Goal: Task Accomplishment & Management: Use online tool/utility

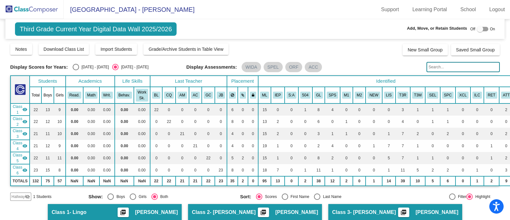
scroll to position [159, 0]
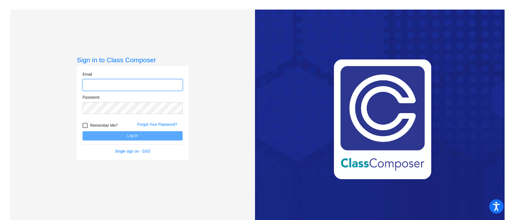
type input "[PERSON_NAME][EMAIL_ADDRESS][DOMAIN_NAME]"
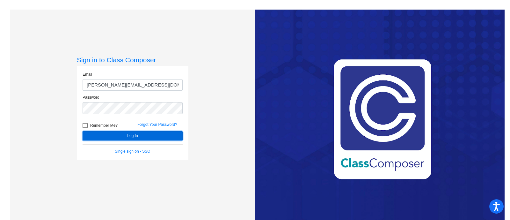
click at [155, 133] on button "Log In" at bounding box center [133, 135] width 100 height 9
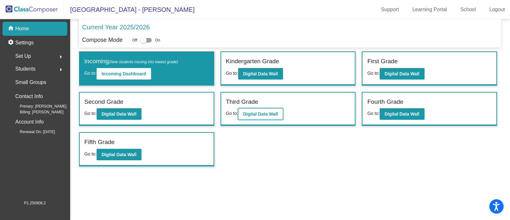
click at [251, 115] on b "Digital Data Wall" at bounding box center [260, 113] width 35 height 5
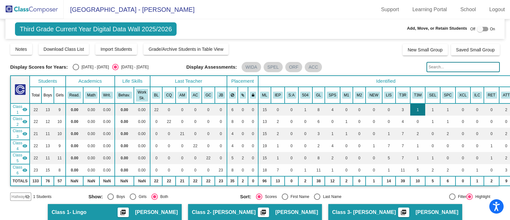
scroll to position [79, 0]
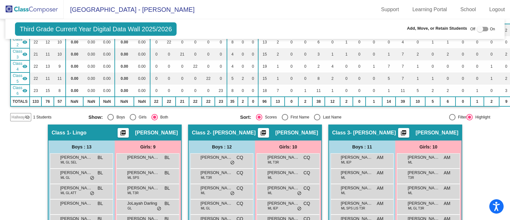
click at [317, 118] on div "Select an option" at bounding box center [317, 117] width 6 height 6
click at [317, 120] on input "Last Name" at bounding box center [317, 120] width 0 height 0
radio input "true"
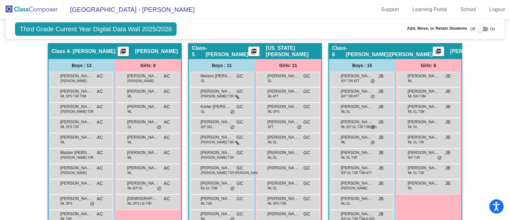
scroll to position [439, 0]
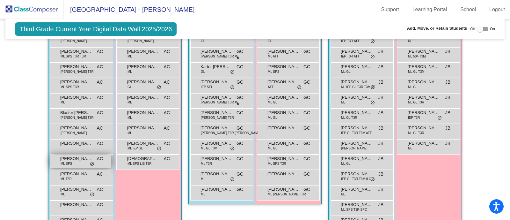
click at [73, 160] on div "[PERSON_NAME] [PERSON_NAME] SPS AC lock do_not_disturb_alt" at bounding box center [80, 161] width 61 height 13
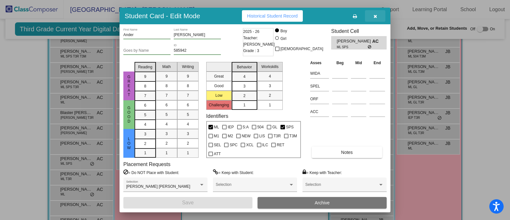
click at [375, 15] on icon "button" at bounding box center [376, 16] width 4 height 4
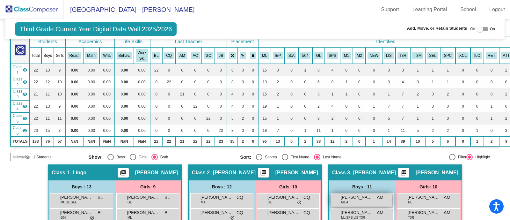
scroll to position [0, 0]
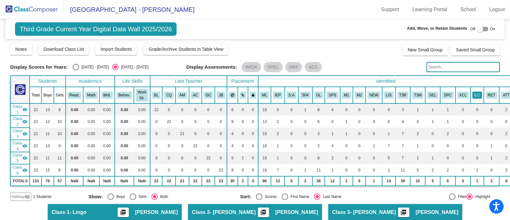
click at [473, 95] on button "ILC" at bounding box center [478, 95] width 10 height 7
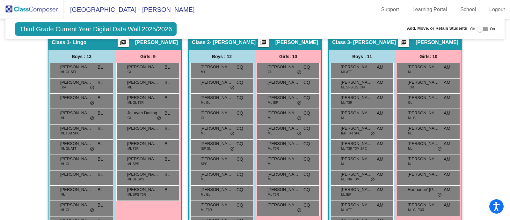
scroll to position [130, 0]
